Goal: Check status: Check status

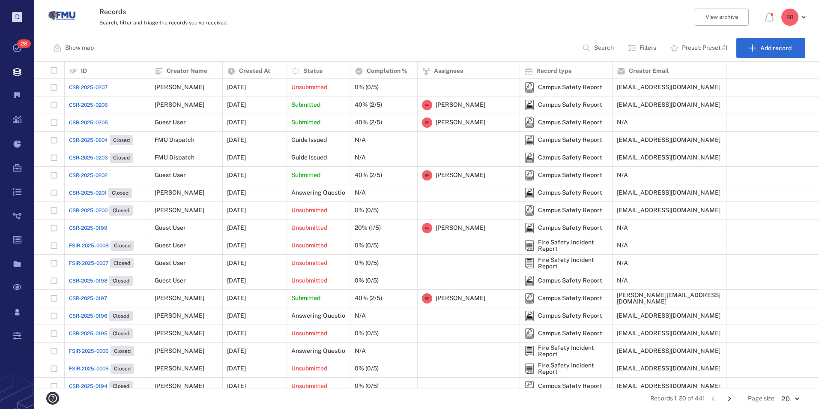
click at [86, 88] on span "CSR-2025-0207" at bounding box center [88, 88] width 39 height 8
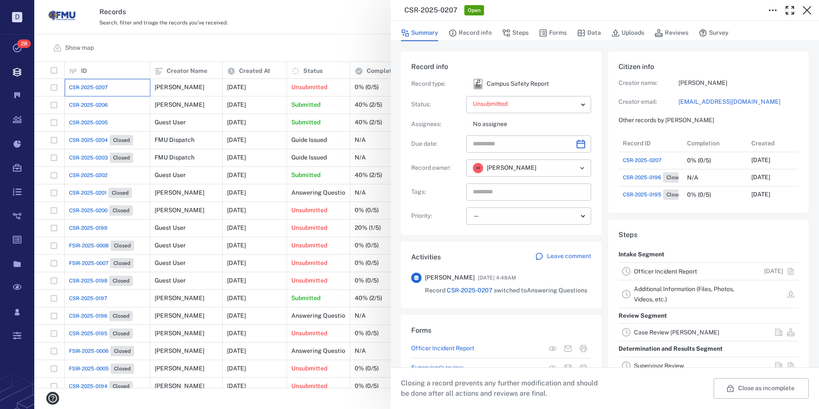
scroll to position [171, 164]
click at [655, 273] on link "Officer Incident Report" at bounding box center [665, 271] width 63 height 7
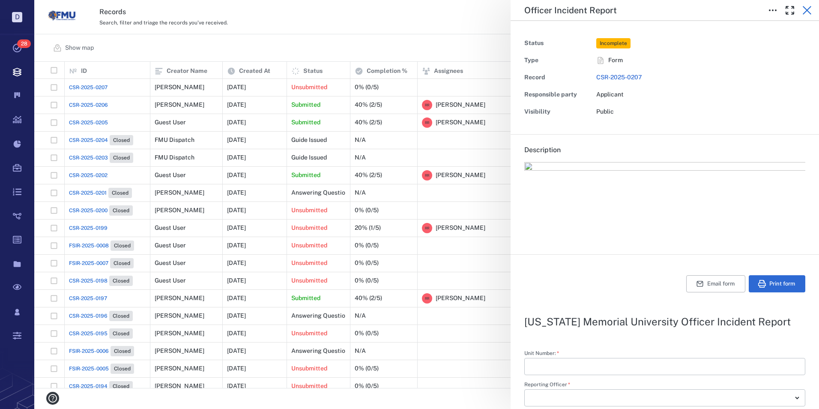
click at [808, 11] on icon "button" at bounding box center [807, 10] width 9 height 9
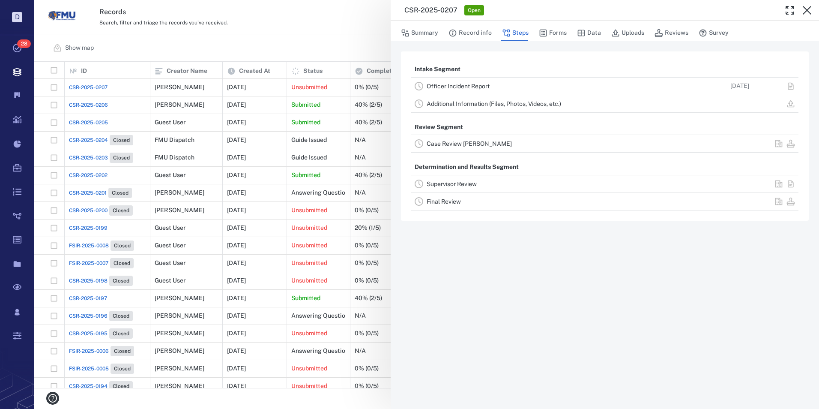
drag, startPoint x: 808, startPoint y: 9, endPoint x: 770, endPoint y: 120, distance: 116.5
click at [808, 9] on icon "button" at bounding box center [807, 10] width 9 height 9
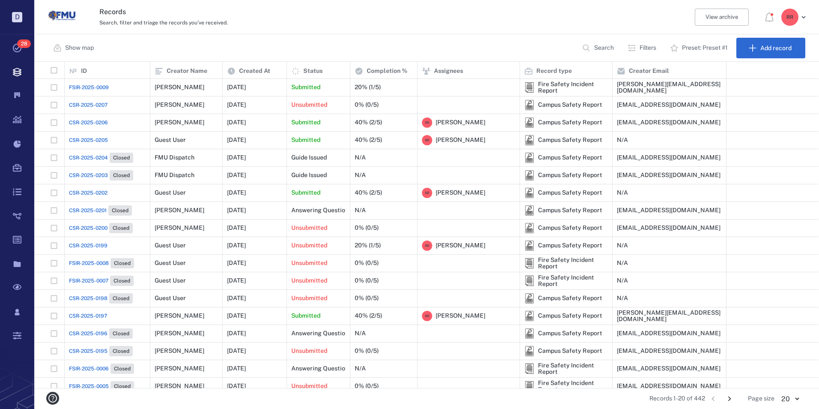
click at [88, 85] on span "FSIR-2025-0009" at bounding box center [89, 88] width 40 height 8
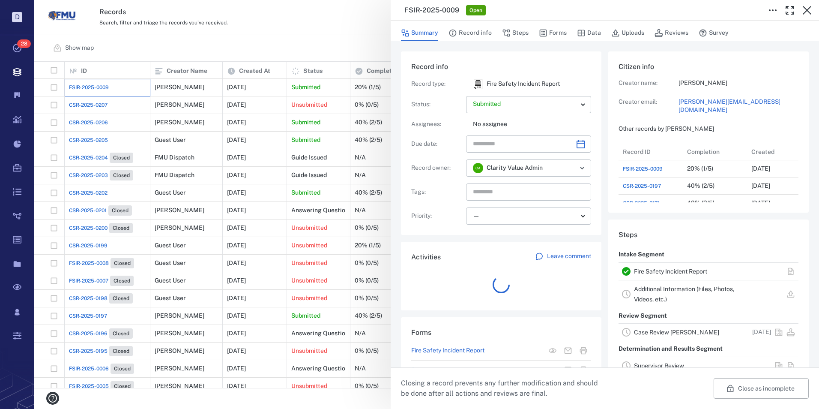
scroll to position [446, 164]
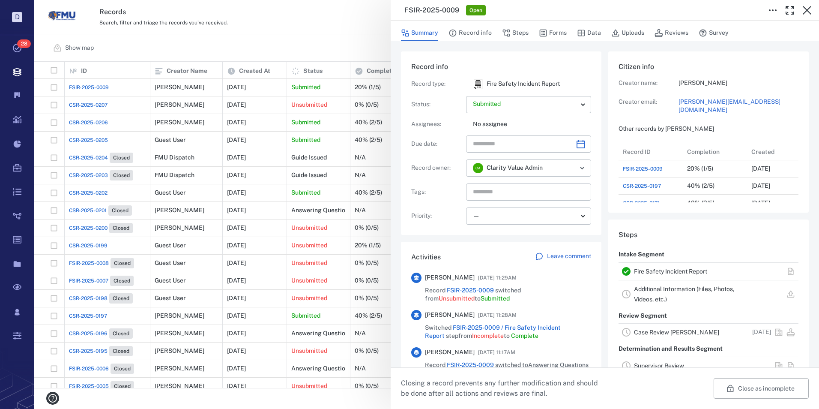
click at [664, 272] on link "Fire Safety Incident Report" at bounding box center [670, 271] width 73 height 7
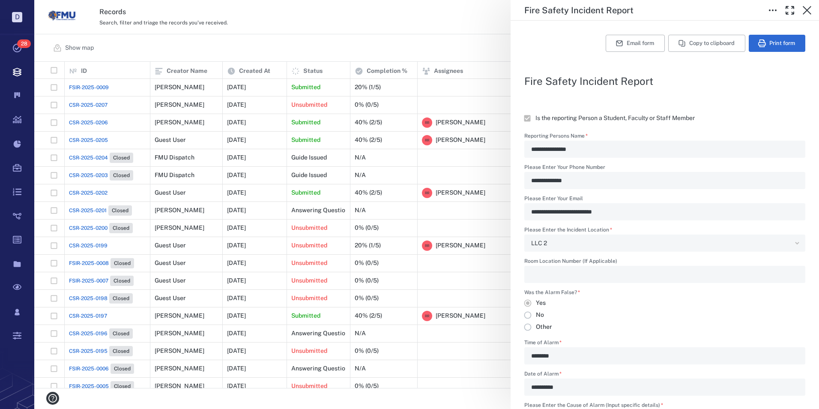
scroll to position [471, 0]
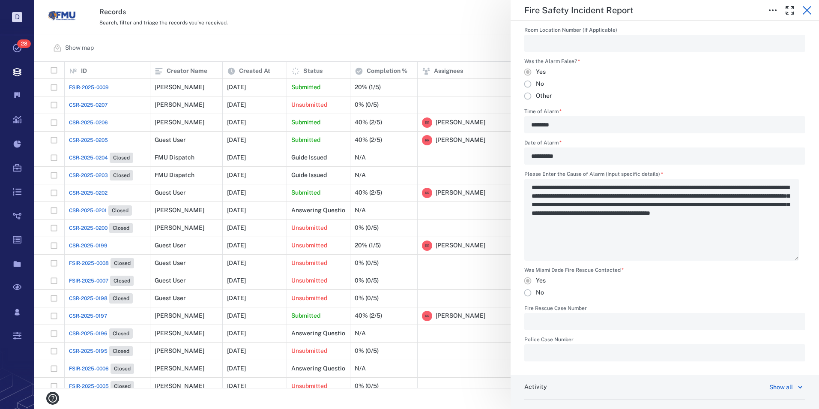
click at [805, 11] on icon "button" at bounding box center [807, 10] width 10 height 10
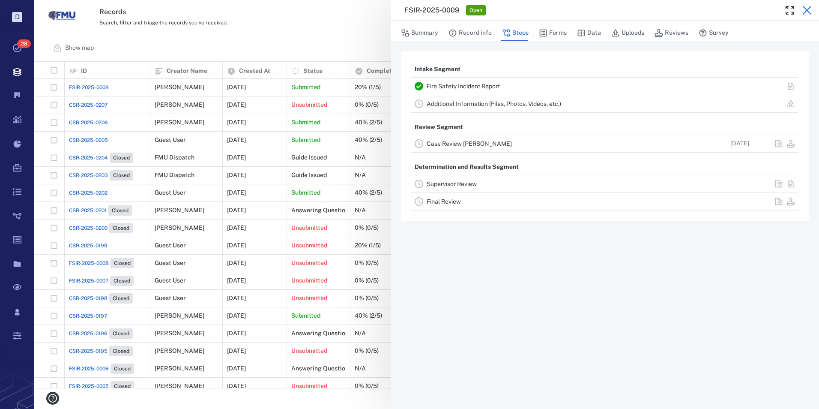
click at [806, 9] on icon "button" at bounding box center [807, 10] width 10 height 10
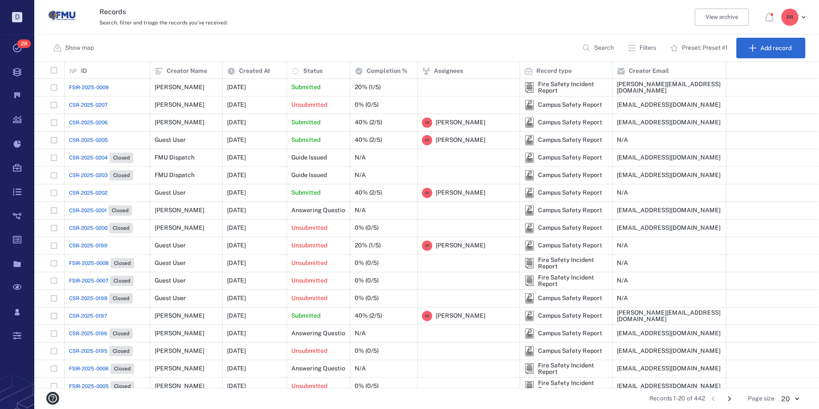
click at [100, 105] on span "CSR-2025-0207" at bounding box center [88, 105] width 39 height 8
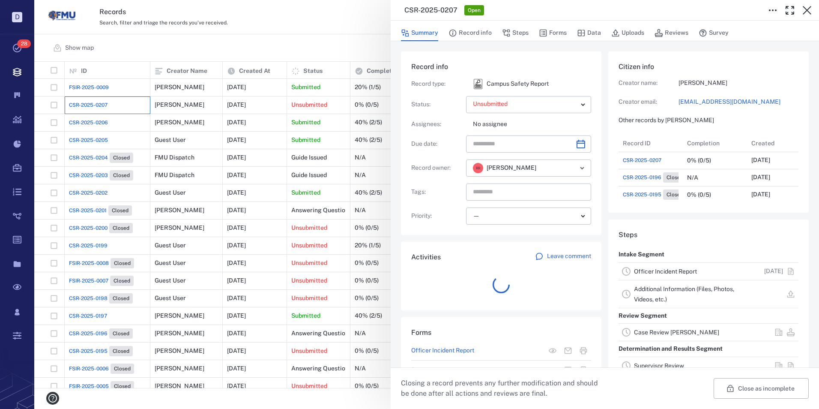
scroll to position [7, 7]
click at [680, 271] on link "Officer Incident Report" at bounding box center [665, 271] width 63 height 7
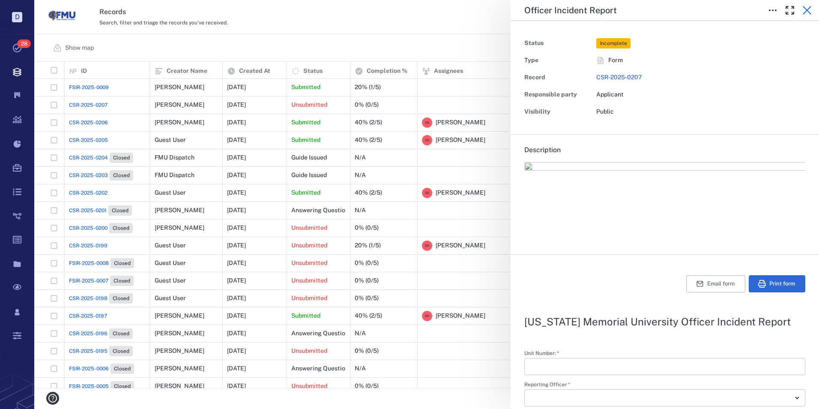
click at [809, 9] on icon "button" at bounding box center [807, 10] width 9 height 9
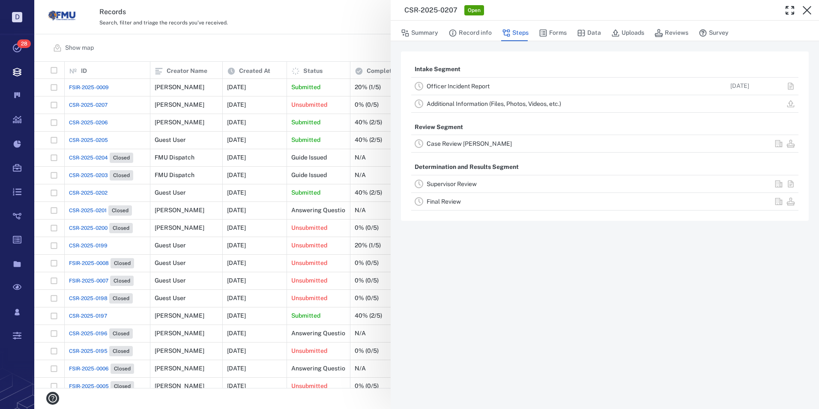
click at [432, 85] on link "Officer Incident Report" at bounding box center [458, 86] width 63 height 7
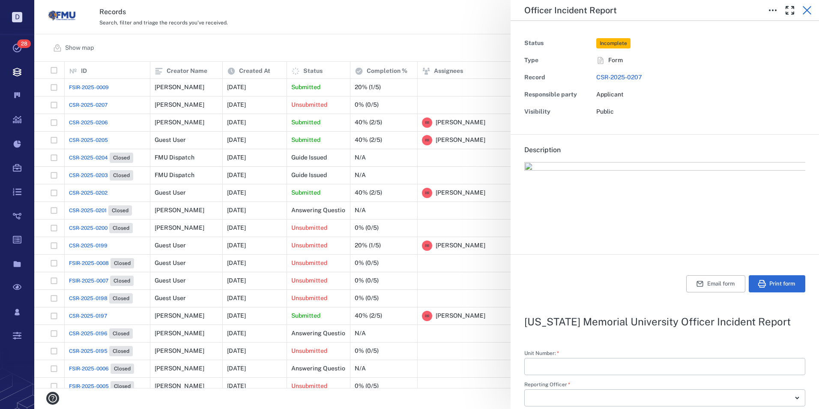
click at [808, 9] on icon "button" at bounding box center [807, 10] width 9 height 9
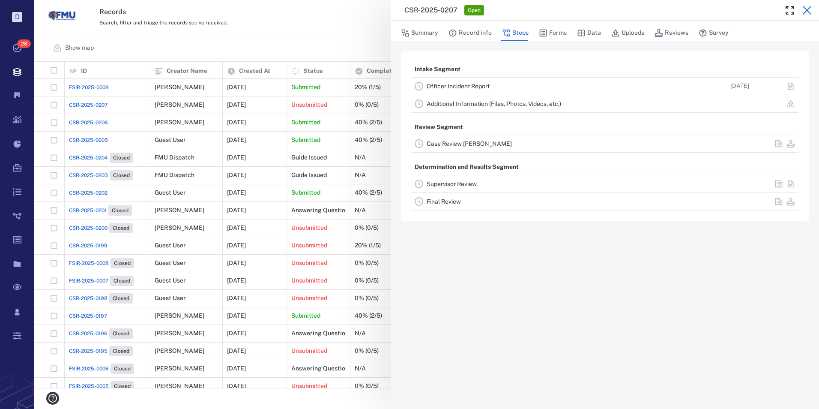
click at [806, 8] on icon "button" at bounding box center [807, 10] width 10 height 10
